Goal: Task Accomplishment & Management: Use online tool/utility

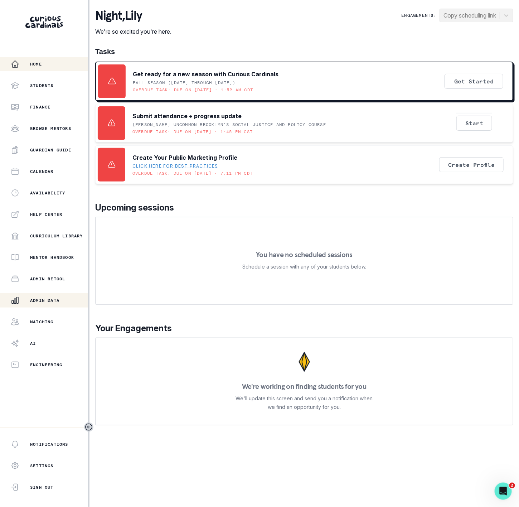
click at [53, 297] on p "Admin Data" at bounding box center [44, 300] width 29 height 6
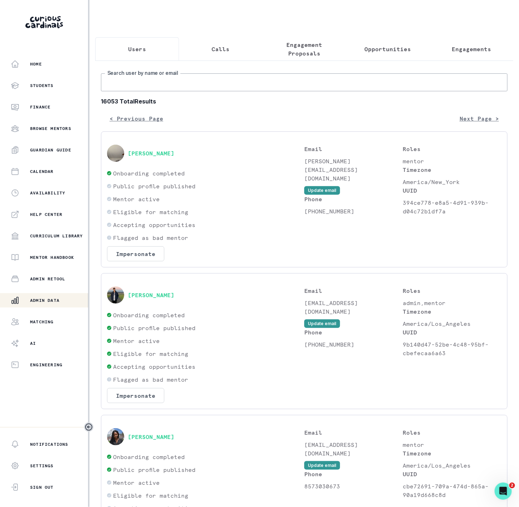
drag, startPoint x: 132, startPoint y: 94, endPoint x: 141, endPoint y: 53, distance: 42.8
click at [132, 91] on input "Search user by name or email" at bounding box center [304, 82] width 406 height 18
click at [159, 91] on input "Search user by name or email" at bounding box center [304, 82] width 406 height 18
paste input "[EMAIL_ADDRESS][DOMAIN_NAME]"
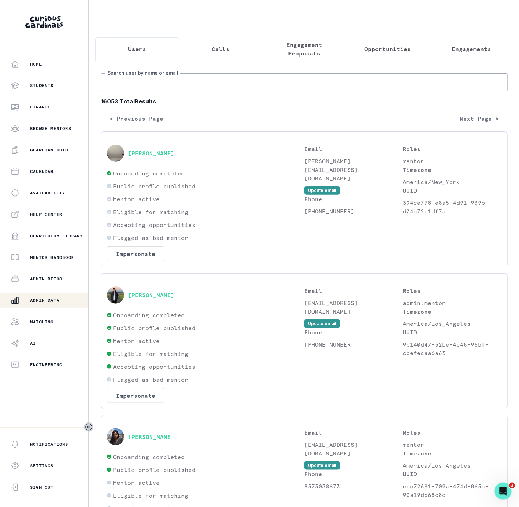
type input "[EMAIL_ADDRESS][DOMAIN_NAME]"
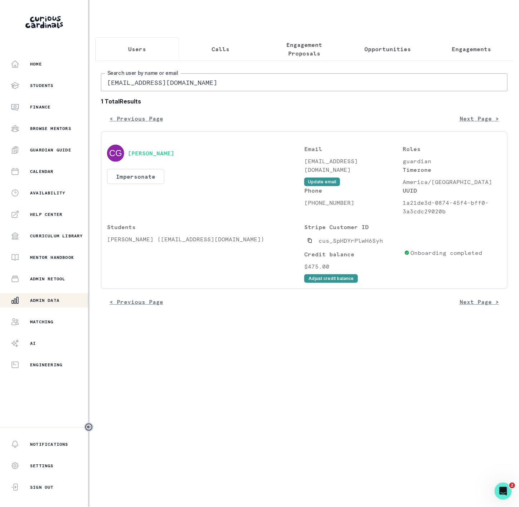
drag, startPoint x: 309, startPoint y: 251, endPoint x: 132, endPoint y: 2, distance: 305.6
click at [306, 246] on button "Copied to clipboard" at bounding box center [309, 240] width 11 height 11
drag, startPoint x: 106, startPoint y: 246, endPoint x: 151, endPoint y: 247, distance: 45.1
click at [151, 247] on div "[PERSON_NAME] Impersonate Confirmation Are you sure? Impersonating means that w…" at bounding box center [304, 209] width 406 height 157
copy p "[PERSON_NAME]"
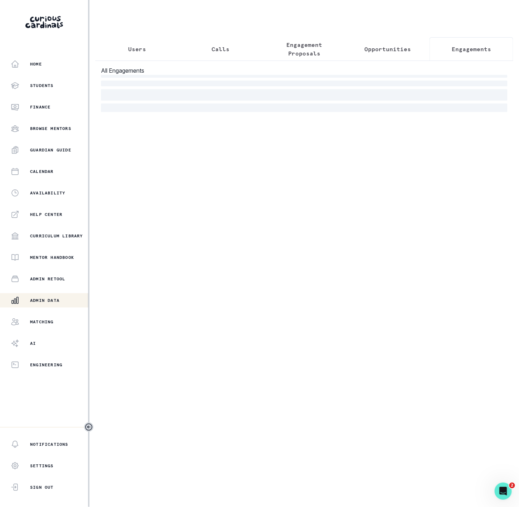
click at [465, 52] on p "Engagements" at bounding box center [471, 49] width 39 height 9
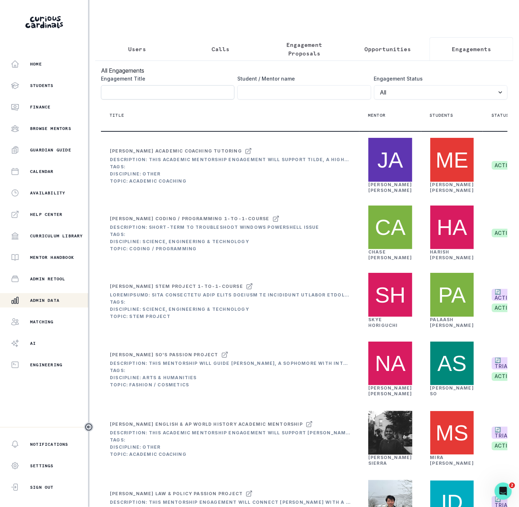
click at [115, 99] on input "Engagement Title" at bounding box center [167, 92] width 133 height 14
paste input "[PERSON_NAME]"
type input "[PERSON_NAME]"
click button "submit" at bounding box center [0, 0] width 0 height 0
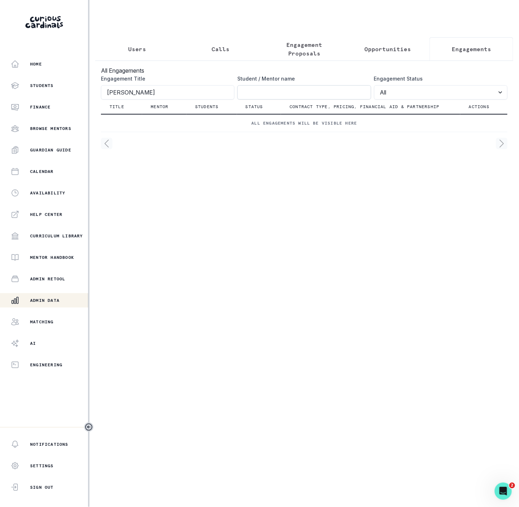
click at [260, 99] on input "Engagement Title" at bounding box center [303, 92] width 133 height 14
paste input "[PERSON_NAME]"
type input "[PERSON_NAME]"
click button "submit" at bounding box center [0, 0] width 0 height 0
drag, startPoint x: 45, startPoint y: 104, endPoint x: -45, endPoint y: 102, distance: 90.2
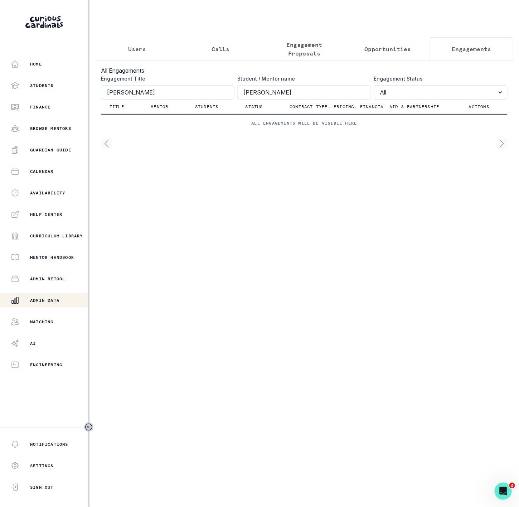
click at [0, 102] on html "Home Students Finance Browse Mentors Guardian Guide Calendar Availability Help …" at bounding box center [259, 253] width 519 height 507
click button "submit" at bounding box center [0, 0] width 0 height 0
click at [243, 96] on input "[PERSON_NAME]" at bounding box center [303, 92] width 133 height 14
click button "submit" at bounding box center [0, 0] width 0 height 0
type input "Ciana"
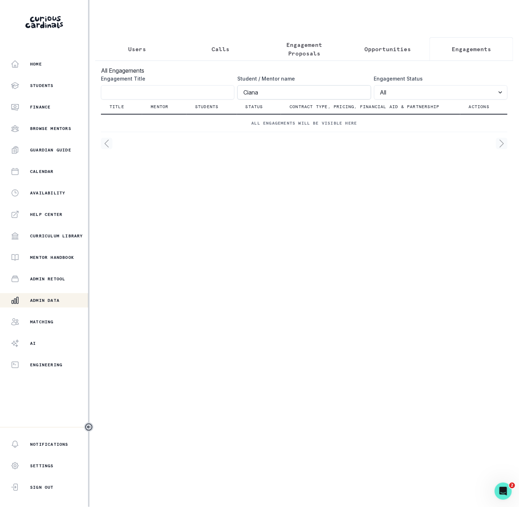
click button "submit" at bounding box center [0, 0] width 0 height 0
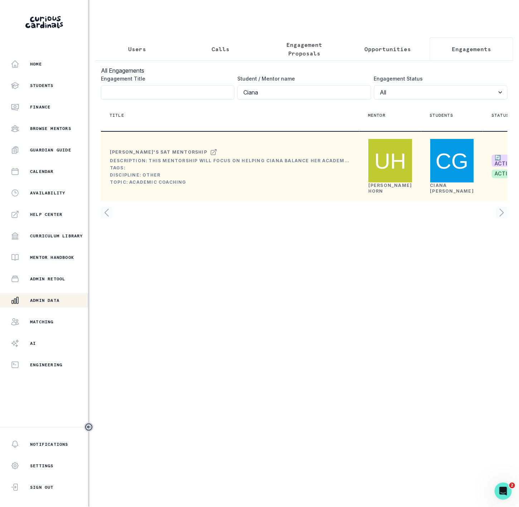
click at [376, 194] on link "[PERSON_NAME]" at bounding box center [390, 187] width 44 height 11
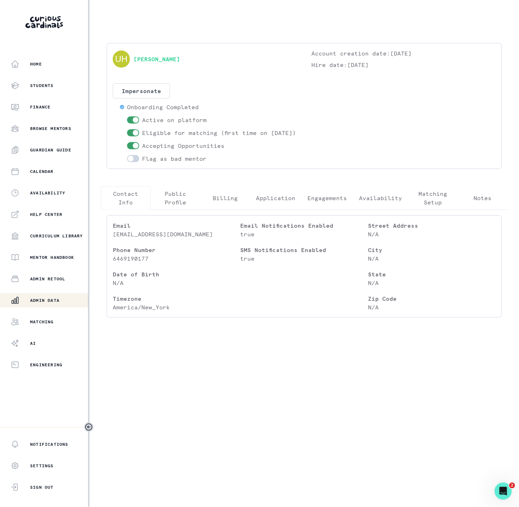
click at [321, 210] on button "Engagements" at bounding box center [327, 198] width 52 height 24
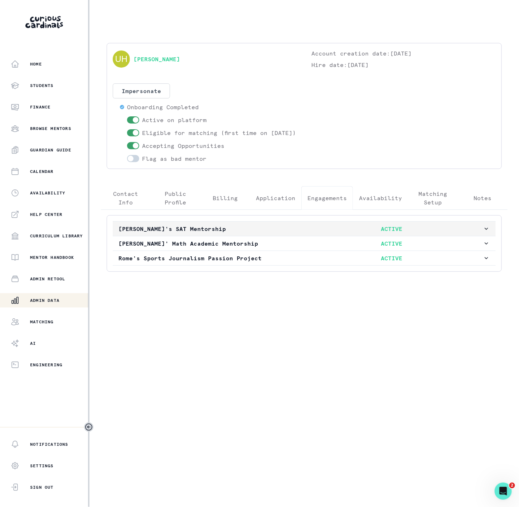
click at [145, 233] on p "[PERSON_NAME]'s SAT Mentorship" at bounding box center [209, 228] width 182 height 9
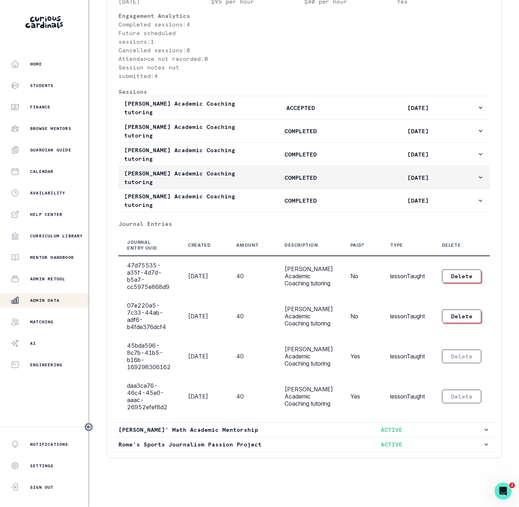
scroll to position [373, 0]
click at [235, 169] on p "[PERSON_NAME] Academic Coaching tutoring" at bounding box center [183, 177] width 118 height 17
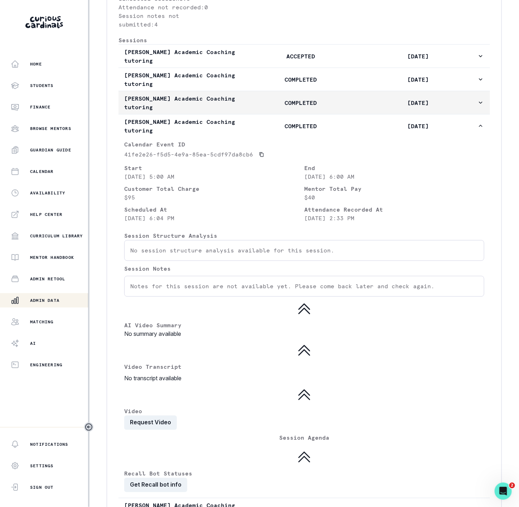
click at [234, 111] on p "[PERSON_NAME] Academic Coaching tutoring" at bounding box center [183, 102] width 118 height 17
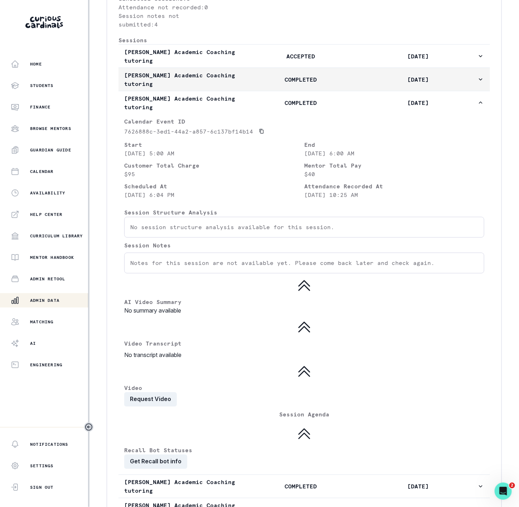
click at [235, 88] on p "[PERSON_NAME] Academic Coaching tutoring" at bounding box center [183, 79] width 118 height 17
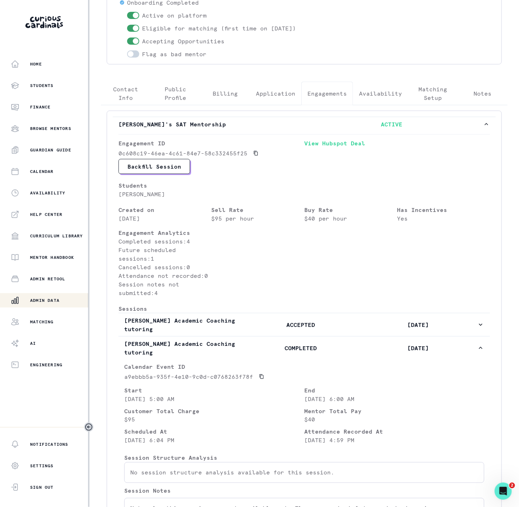
scroll to position [0, 0]
